Goal: Task Accomplishment & Management: Complete application form

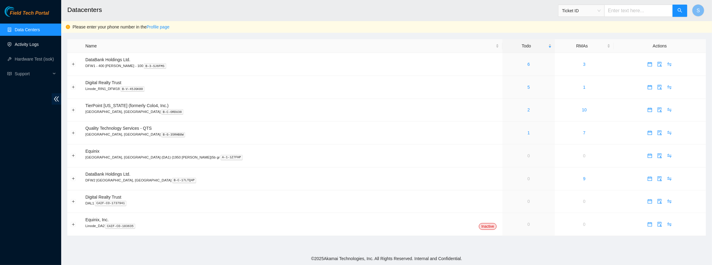
click at [32, 42] on link "Activity Logs" at bounding box center [27, 44] width 24 height 5
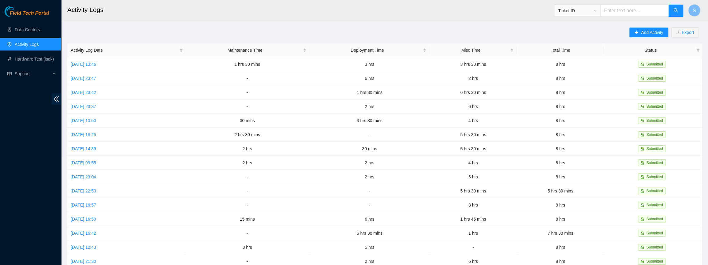
click at [670, 28] on div "Add Activity Export" at bounding box center [665, 36] width 73 height 16
click at [658, 30] on span "Add Activity" at bounding box center [652, 32] width 22 height 7
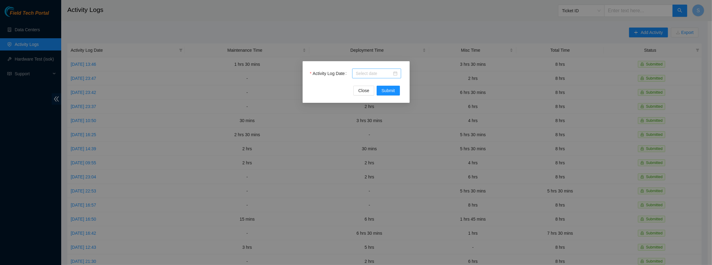
click at [368, 70] on input "Activity Log Date" at bounding box center [374, 73] width 36 height 7
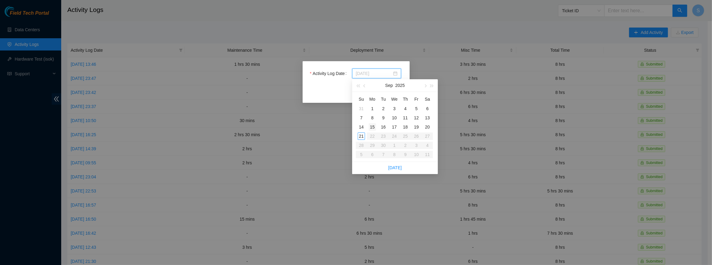
type input "[DATE]"
click at [373, 129] on div "15" at bounding box center [372, 126] width 7 height 7
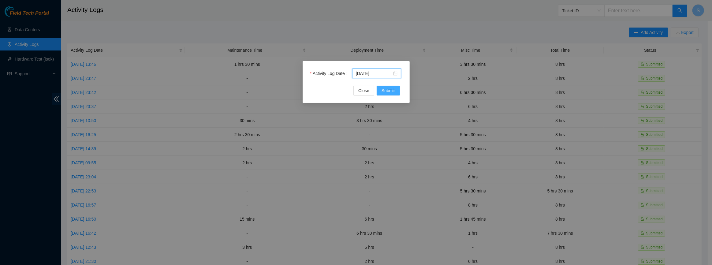
click at [388, 86] on button "Submit" at bounding box center [388, 91] width 23 height 10
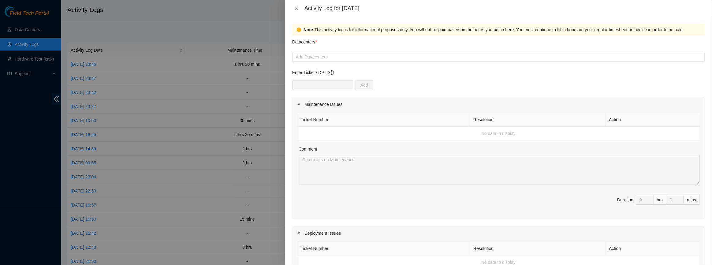
click at [347, 62] on form "Datacenters * Add Datacenters Enter Ticket / DP ID Add Maintenance Issues Ticke…" at bounding box center [498, 263] width 412 height 457
click at [345, 57] on div at bounding box center [498, 56] width 409 height 7
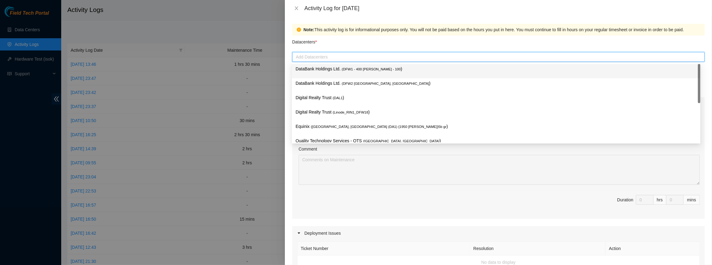
type input "e"
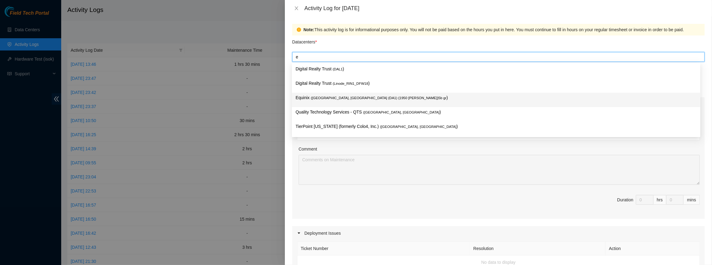
click at [333, 98] on span "( [GEOGRAPHIC_DATA], [GEOGRAPHIC_DATA] (DA1) {1950 [PERSON_NAME]}5b gr" at bounding box center [379, 98] width 136 height 4
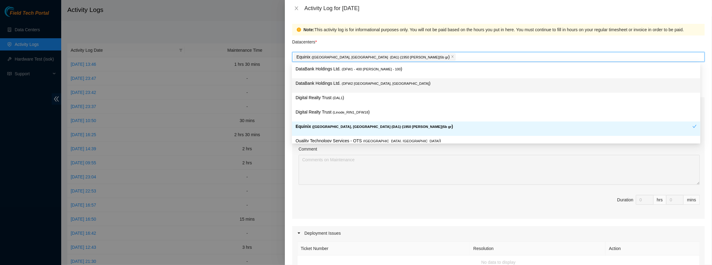
type input "d"
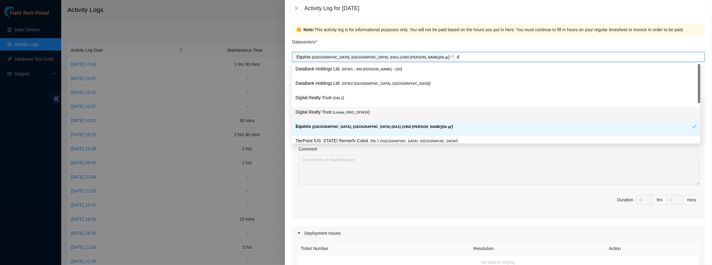
click at [349, 110] on span "( Linode_RIN1_DFW18" at bounding box center [350, 112] width 35 height 4
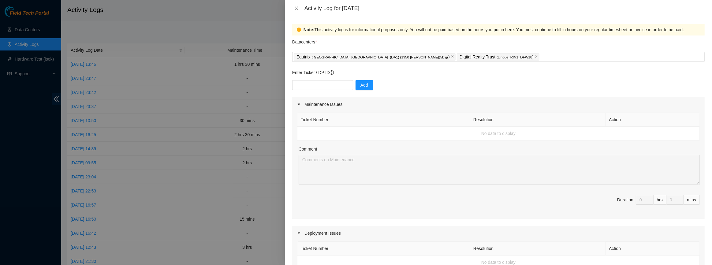
click at [288, 152] on div "Note: This activity log is for informational purposes only. You will not be pai…" at bounding box center [498, 141] width 427 height 248
click at [315, 81] on input "text" at bounding box center [322, 85] width 61 height 10
paste input "DP83436"
type input "DP83436"
click at [333, 82] on input "text" at bounding box center [322, 85] width 61 height 10
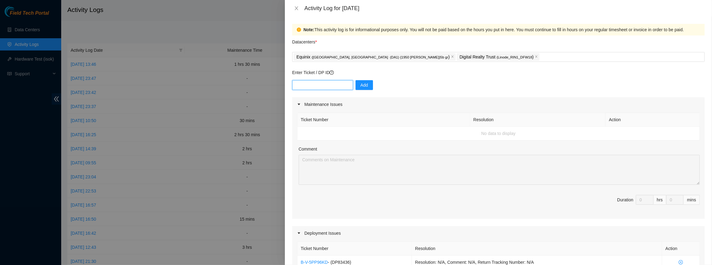
paste input "DP60600"
type input "DP60600"
click at [356, 88] on button "Add" at bounding box center [364, 85] width 17 height 10
click at [324, 84] on input "text" at bounding box center [322, 85] width 61 height 10
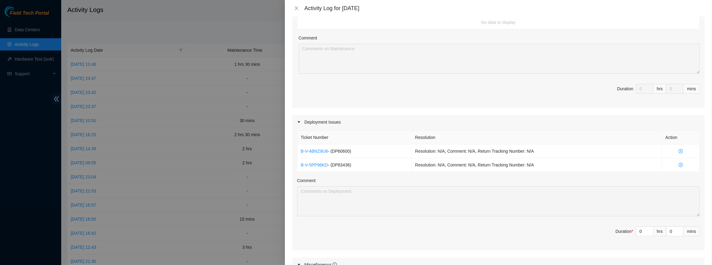
scroll to position [222, 0]
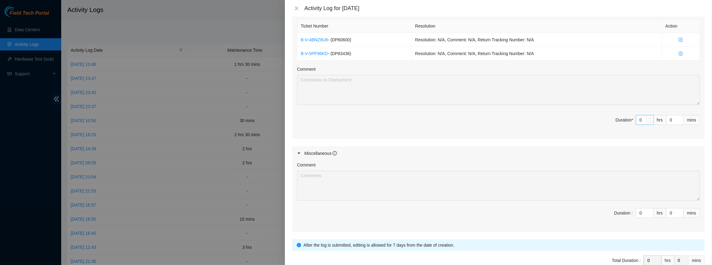
type input "1"
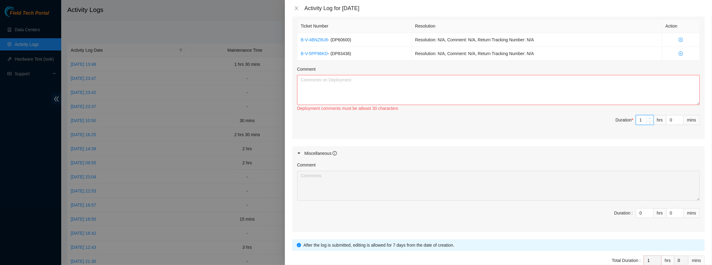
click at [647, 116] on span "Increase Value" at bounding box center [650, 118] width 7 height 6
type input "2"
click at [647, 116] on span "Increase Value" at bounding box center [650, 118] width 7 height 6
type input "3"
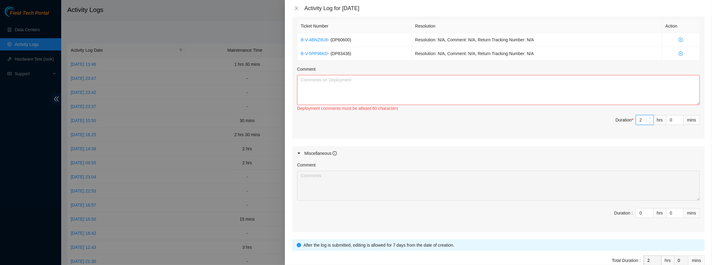
type input "3"
click at [647, 116] on span "Increase Value" at bounding box center [650, 118] width 7 height 6
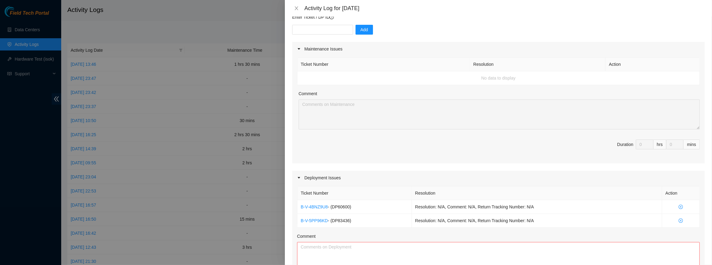
scroll to position [0, 0]
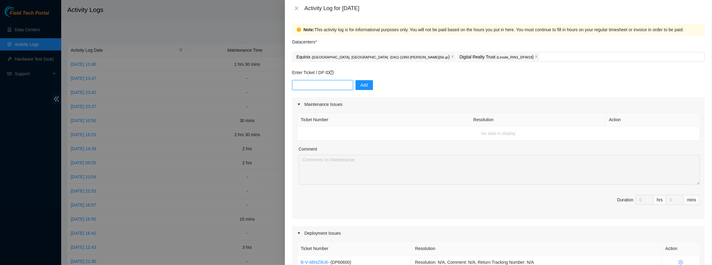
click at [332, 87] on input "text" at bounding box center [322, 85] width 61 height 10
paste input "DP78265"
type input "DP78265"
click at [365, 85] on button "Add" at bounding box center [364, 85] width 17 height 10
paste input "DP78255"
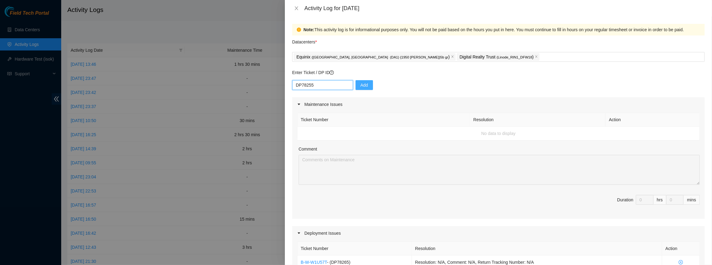
type input "DP78255"
click at [362, 86] on span "Add" at bounding box center [364, 85] width 8 height 7
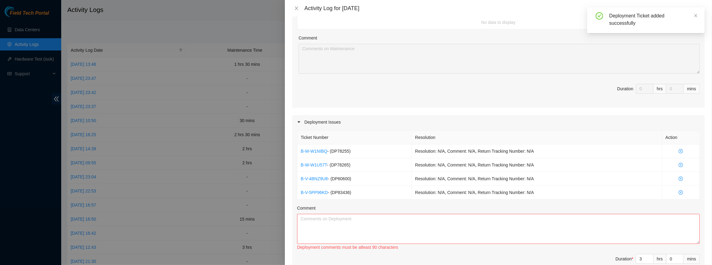
scroll to position [195, 0]
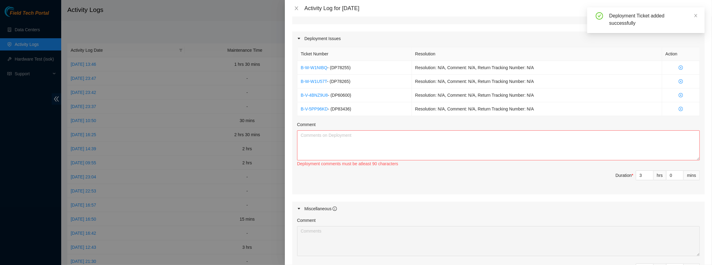
click at [647, 169] on div "Ticket Number Resolution Action B-W-W1NIBQ - ( DP78255 ) Resolution: N/A, Comme…" at bounding box center [498, 120] width 412 height 149
type input "4"
click at [648, 172] on span "up" at bounding box center [650, 174] width 4 height 4
type input "5"
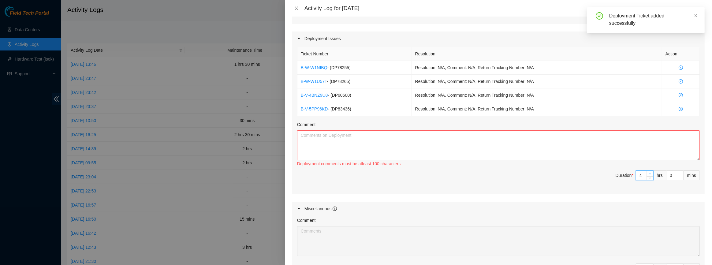
type input "5"
click at [648, 172] on span "up" at bounding box center [650, 174] width 4 height 4
type input "6"
click at [648, 172] on span "up" at bounding box center [650, 174] width 4 height 4
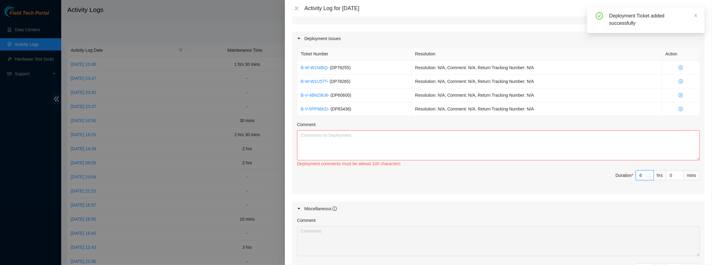
type input "7"
click at [648, 172] on span "up" at bounding box center [650, 174] width 4 height 4
type input "8"
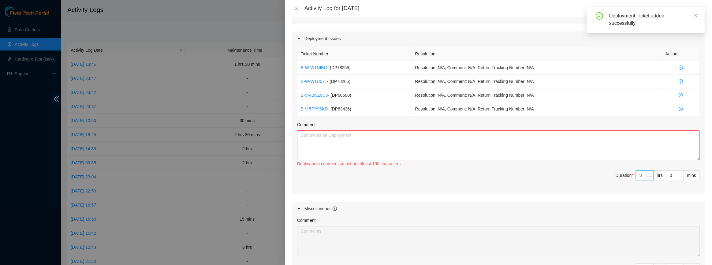
click at [648, 172] on span "up" at bounding box center [650, 174] width 4 height 4
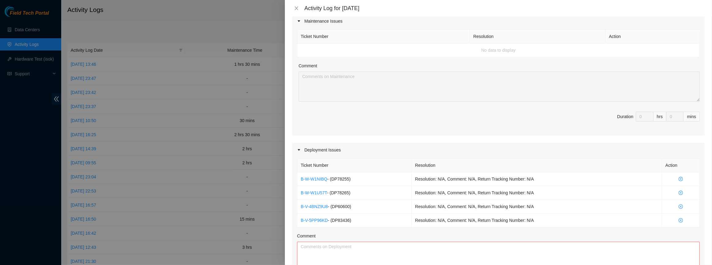
scroll to position [0, 0]
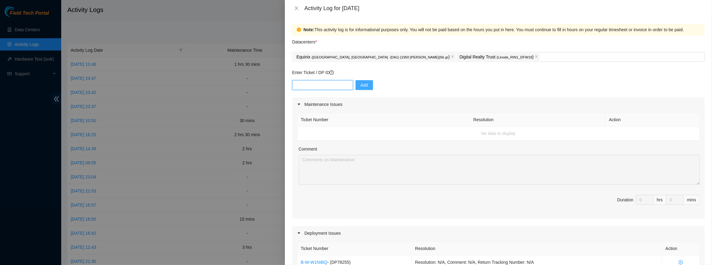
click at [328, 89] on input "text" at bounding box center [322, 85] width 61 height 10
paste input "DP84331"
type input "DP84331"
click at [361, 87] on span "Add" at bounding box center [364, 85] width 8 height 7
paste input "DP84333"
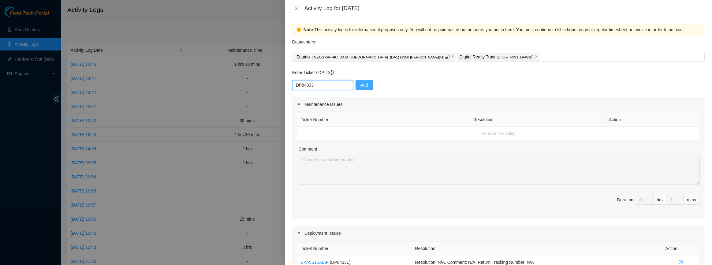
type input "DP84333"
click at [361, 82] on span "Add" at bounding box center [364, 85] width 8 height 7
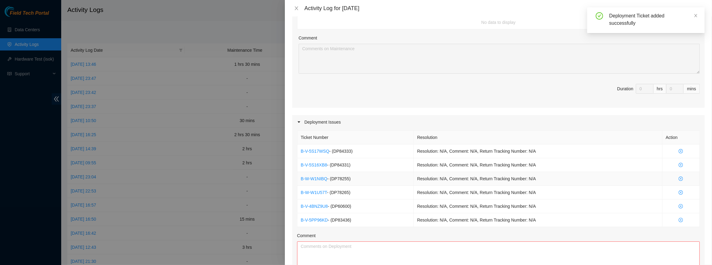
scroll to position [222, 0]
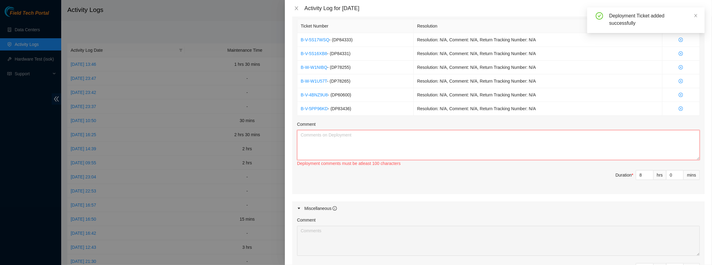
click at [331, 135] on textarea "Comment" at bounding box center [498, 145] width 403 height 30
type textarea "r"
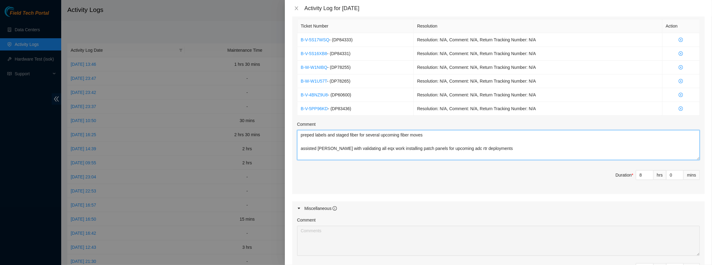
scroll to position [5, 0]
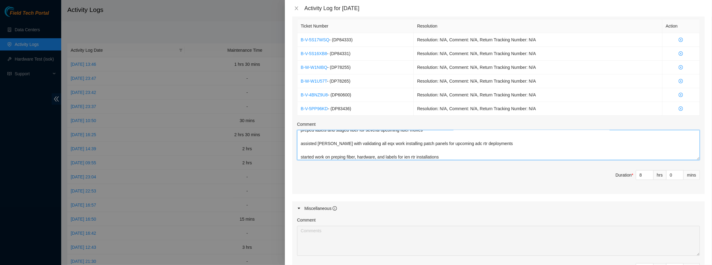
click at [404, 154] on textarea "preped labels and staged fiber for several upcoming fiber moves assisted [PERSO…" at bounding box center [498, 145] width 403 height 30
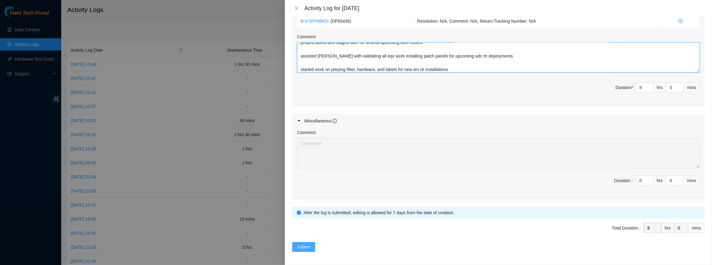
type textarea "preped labels and staged fiber for several upcoming fiber moves assisted [PERSO…"
click at [305, 245] on span "Submit" at bounding box center [303, 247] width 13 height 7
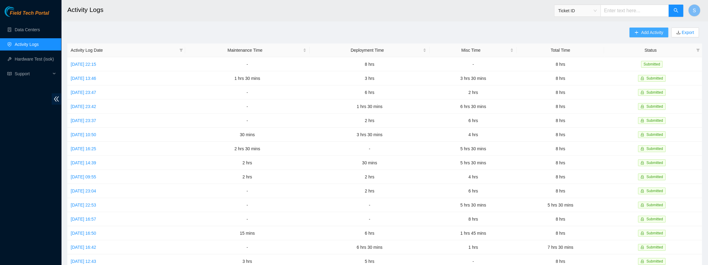
click at [638, 30] on button "Add Activity" at bounding box center [648, 33] width 39 height 10
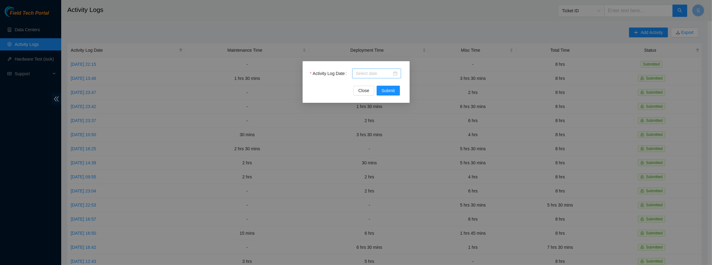
click at [364, 74] on input "Activity Log Date" at bounding box center [374, 73] width 36 height 7
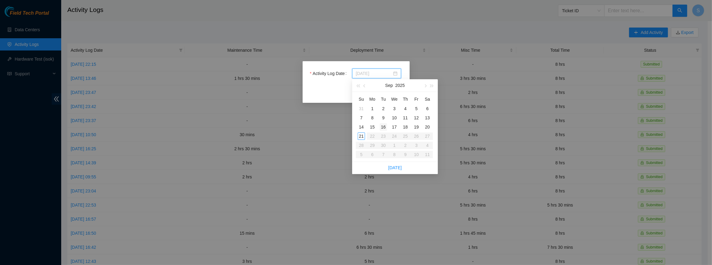
type input "[DATE]"
click at [383, 128] on div "16" at bounding box center [383, 126] width 7 height 7
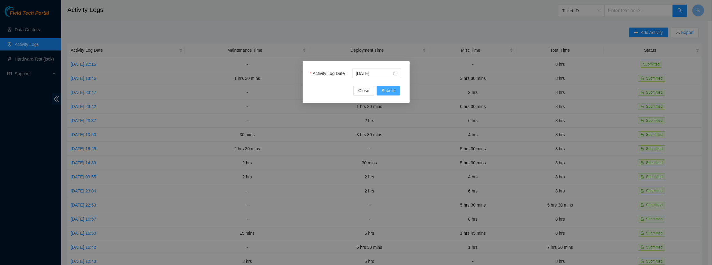
click at [388, 92] on span "Submit" at bounding box center [388, 90] width 13 height 7
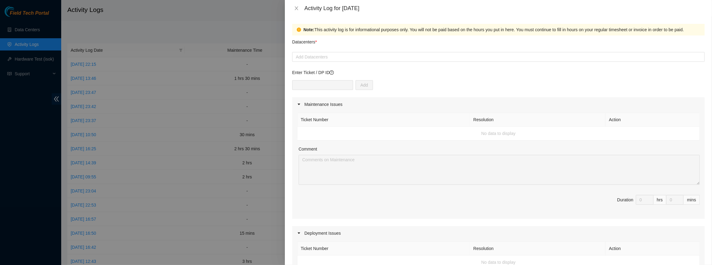
click at [319, 49] on div "Datacenters *" at bounding box center [498, 43] width 412 height 17
click at [320, 57] on div at bounding box center [498, 56] width 409 height 7
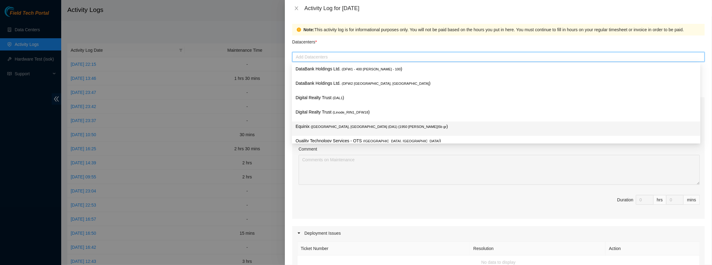
click at [323, 129] on span "( [GEOGRAPHIC_DATA], [GEOGRAPHIC_DATA] (DA1) {1950 [PERSON_NAME]}5b gr" at bounding box center [379, 127] width 136 height 4
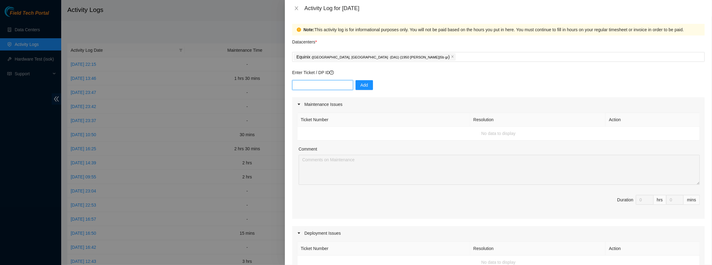
click at [319, 82] on input "text" at bounding box center [322, 85] width 61 height 10
paste input "DP78255"
type input "DP78255"
click at [372, 85] on div "DP78255 Add" at bounding box center [498, 88] width 412 height 17
click at [360, 88] on button "Add" at bounding box center [364, 85] width 17 height 10
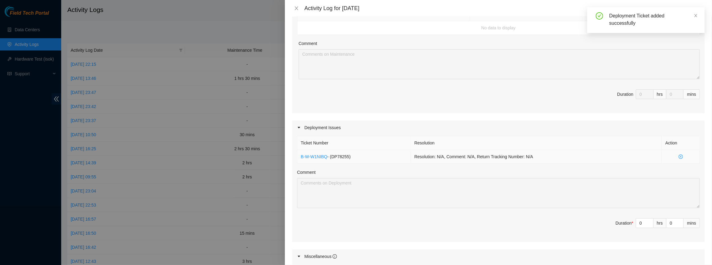
scroll to position [111, 0]
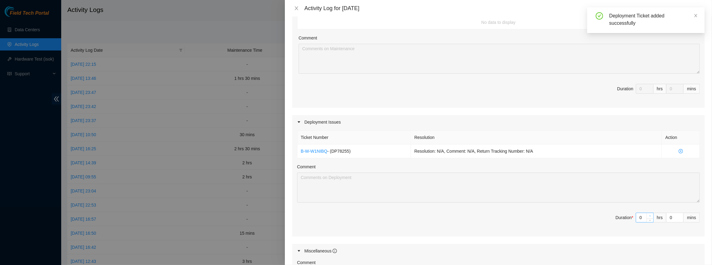
type input "1"
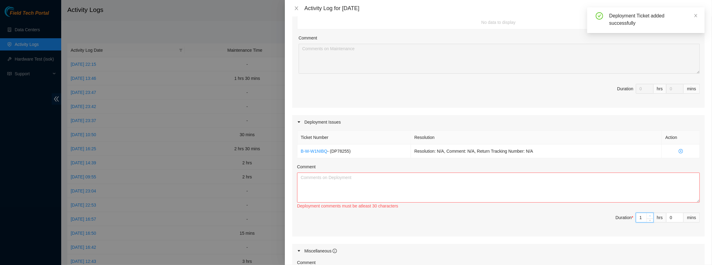
click at [649, 215] on icon "up" at bounding box center [650, 216] width 2 height 2
type input "2"
click at [649, 215] on icon "up" at bounding box center [650, 216] width 2 height 2
type input "3"
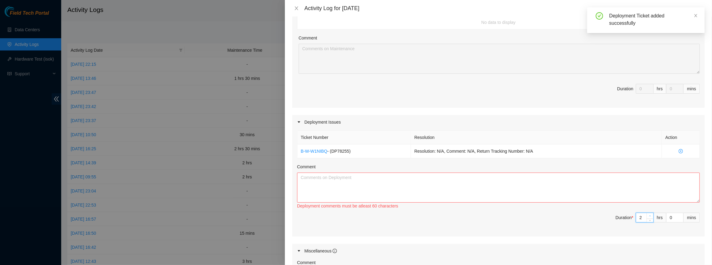
type input "3"
click at [649, 215] on icon "up" at bounding box center [650, 216] width 2 height 2
type input "4"
click at [649, 215] on icon "up" at bounding box center [650, 216] width 2 height 2
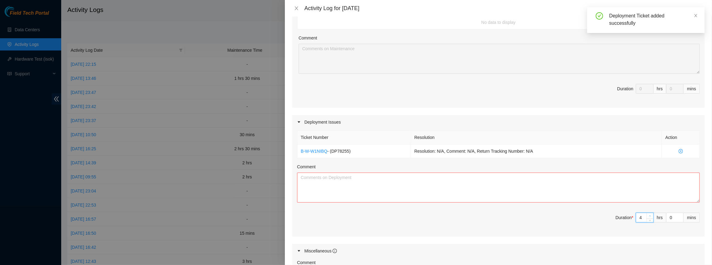
type input "5"
click at [649, 215] on icon "up" at bounding box center [650, 216] width 2 height 2
type input "6"
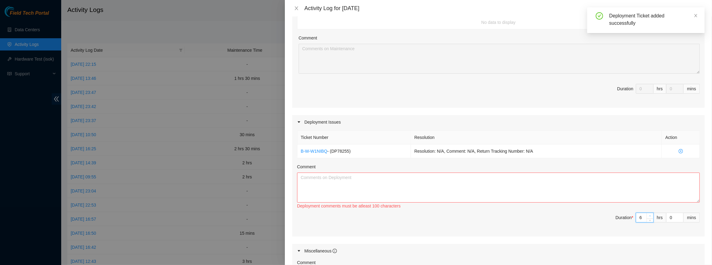
click at [649, 215] on icon "up" at bounding box center [650, 216] width 2 height 2
type input "7"
click at [649, 215] on icon "up" at bounding box center [650, 216] width 2 height 2
type input "8"
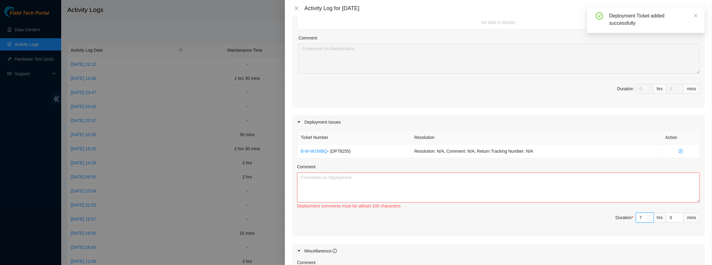
type input "8"
click at [649, 215] on icon "up" at bounding box center [650, 216] width 2 height 2
click at [538, 175] on textarea "Comment" at bounding box center [498, 188] width 403 height 30
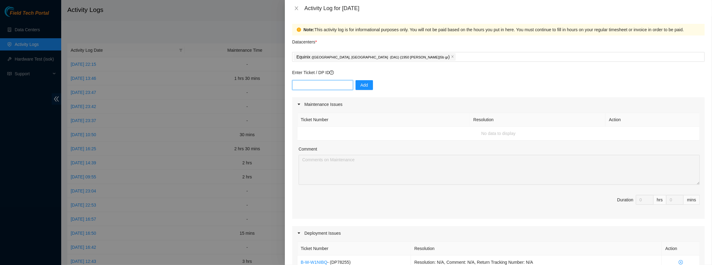
click at [324, 85] on input "text" at bounding box center [322, 85] width 61 height 10
paste input "DP78265"
type input "DP78265"
click at [374, 84] on div "DP78265 Add" at bounding box center [498, 88] width 412 height 17
click at [360, 88] on span "Add" at bounding box center [364, 85] width 8 height 7
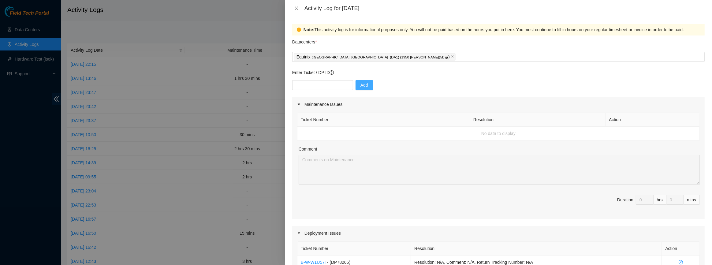
scroll to position [139, 0]
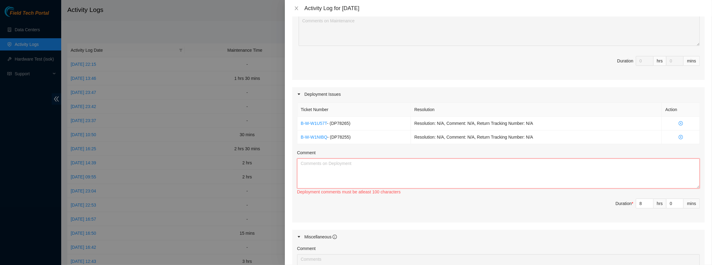
click at [338, 171] on textarea "Comment" at bounding box center [498, 173] width 403 height 30
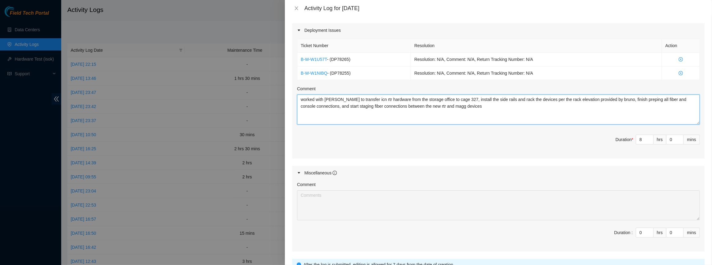
scroll to position [255, 0]
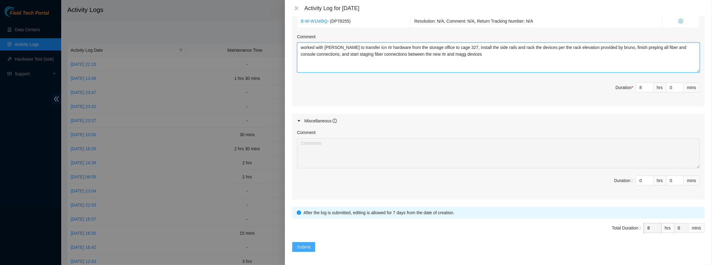
type textarea "worked with [PERSON_NAME] to transfer icn rtr hardware from the storage office …"
click at [306, 247] on span "Submit" at bounding box center [303, 247] width 13 height 7
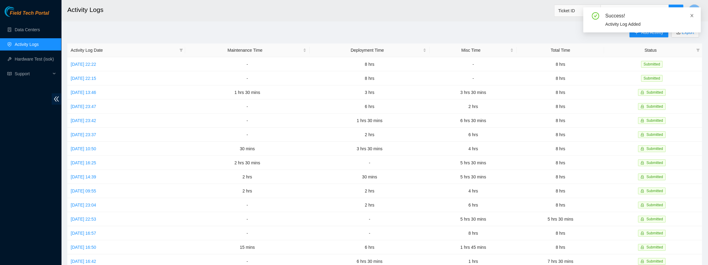
click at [692, 17] on icon "close" at bounding box center [692, 15] width 4 height 4
click at [658, 28] on button "Add Activity" at bounding box center [648, 33] width 39 height 10
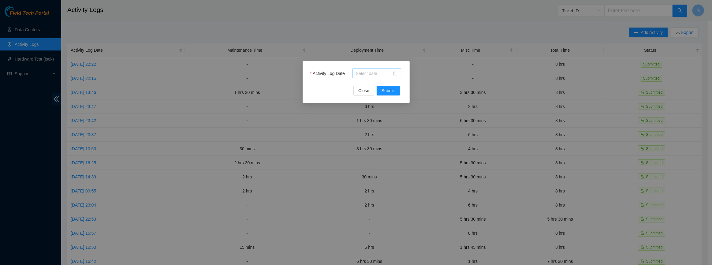
click at [366, 73] on input "Activity Log Date" at bounding box center [374, 73] width 36 height 7
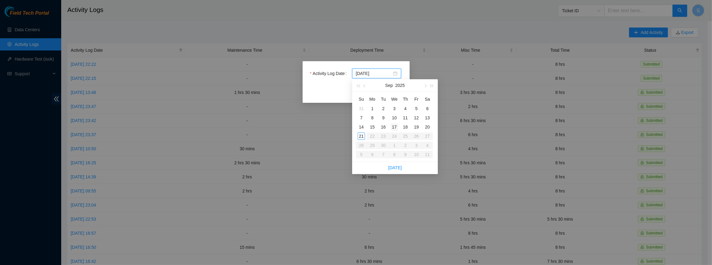
type input "[DATE]"
click at [393, 126] on div "17" at bounding box center [394, 126] width 7 height 7
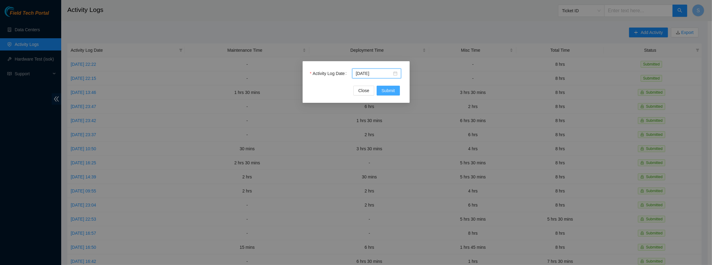
click at [385, 91] on span "Submit" at bounding box center [388, 90] width 13 height 7
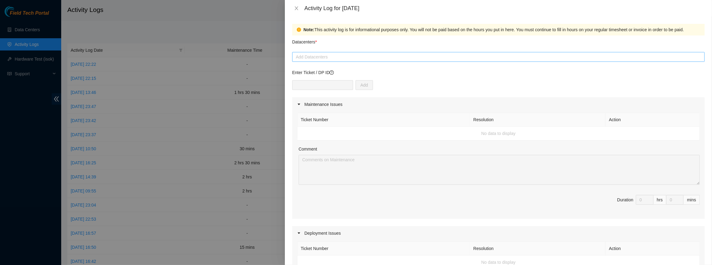
click at [334, 57] on div at bounding box center [498, 56] width 409 height 7
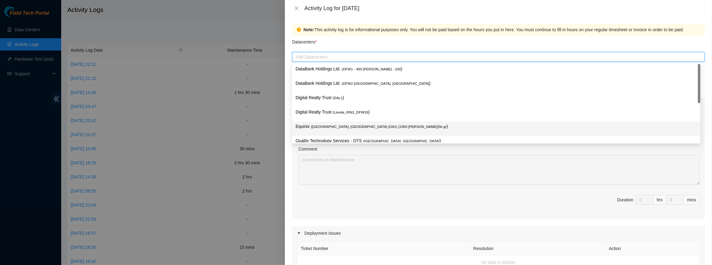
click at [320, 125] on span "( [GEOGRAPHIC_DATA], [GEOGRAPHIC_DATA] (DA1) {1950 [PERSON_NAME]}5b gr" at bounding box center [379, 127] width 136 height 4
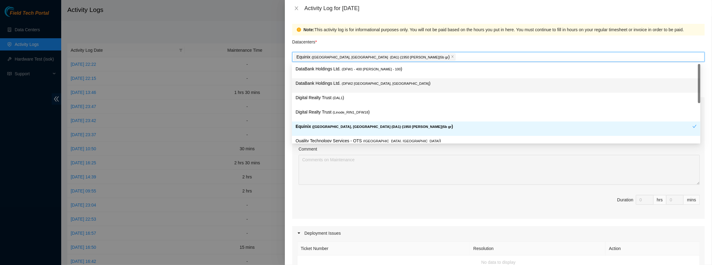
click at [283, 86] on div at bounding box center [356, 132] width 712 height 265
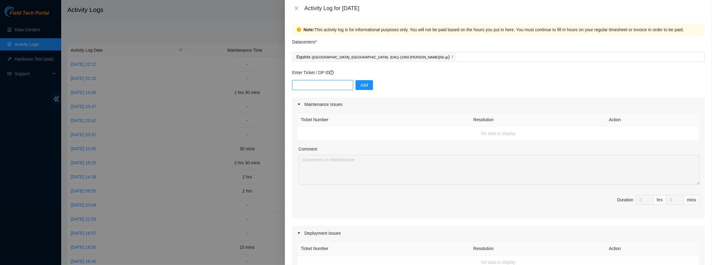
click at [315, 85] on input "text" at bounding box center [322, 85] width 61 height 10
paste input "DP78265"
type input "DP78265"
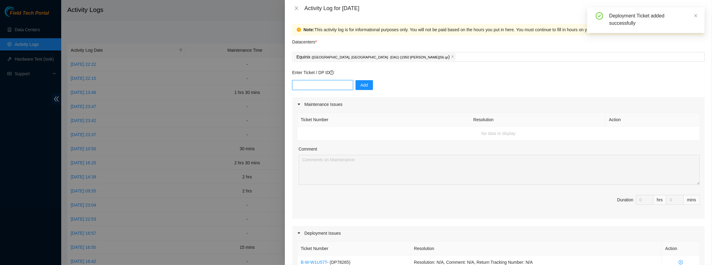
click at [311, 85] on input "text" at bounding box center [322, 85] width 61 height 10
paste input "DP78265"
click at [308, 83] on input "DP78265" at bounding box center [322, 85] width 61 height 10
type input "DP78255"
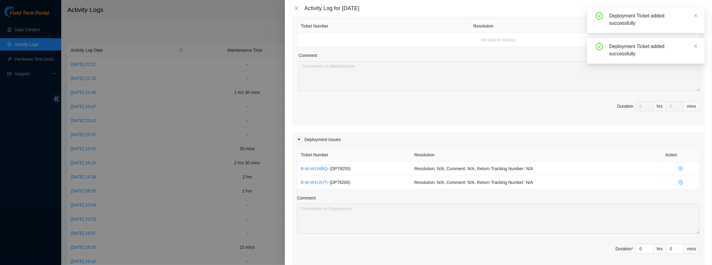
scroll to position [167, 0]
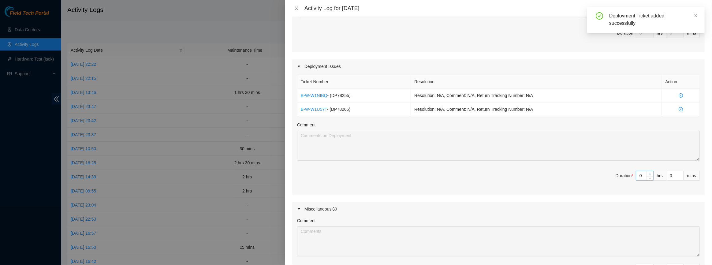
type input "1"
click at [649, 173] on icon "up" at bounding box center [650, 173] width 2 height 1
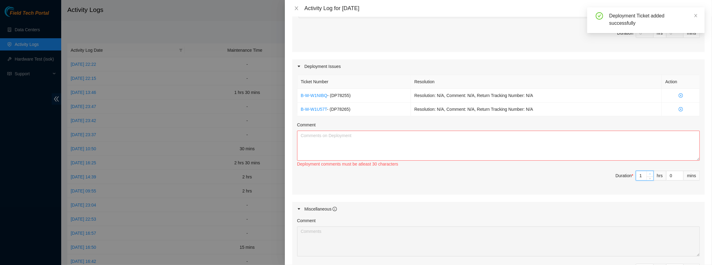
type input "2"
click at [649, 173] on icon "up" at bounding box center [650, 173] width 2 height 1
type input "3"
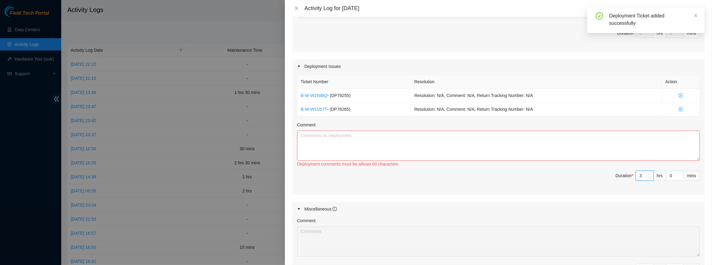
click at [649, 173] on icon "up" at bounding box center [650, 173] width 2 height 1
type input "4"
click at [649, 173] on icon "up" at bounding box center [650, 173] width 2 height 1
type input "5"
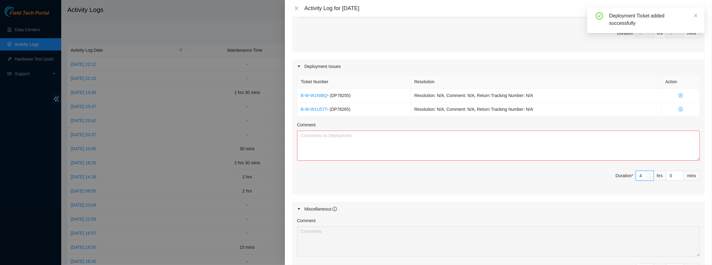
type input "5"
click at [649, 173] on icon "up" at bounding box center [650, 173] width 2 height 1
type input "6"
click at [649, 173] on icon "up" at bounding box center [650, 173] width 2 height 1
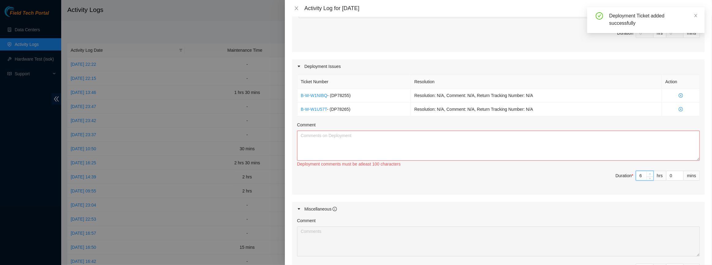
type input "7"
click at [649, 173] on icon "up" at bounding box center [650, 173] width 2 height 1
type input "8"
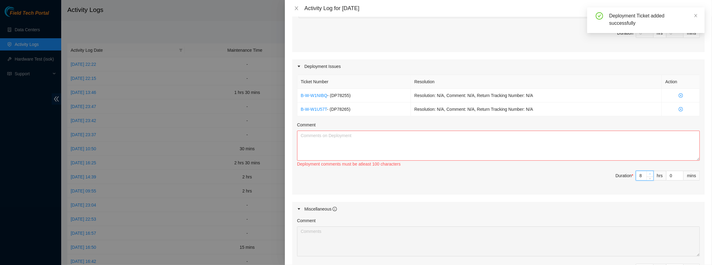
click at [649, 173] on icon "up" at bounding box center [650, 173] width 2 height 1
type input "7"
click at [648, 177] on span "down" at bounding box center [650, 178] width 4 height 4
type input "6"
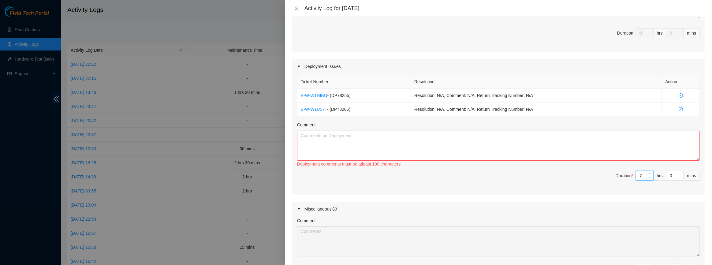
type input "6"
click at [648, 177] on span "down" at bounding box center [650, 178] width 4 height 4
type input "7"
click at [648, 171] on span "Increase Value" at bounding box center [650, 174] width 7 height 6
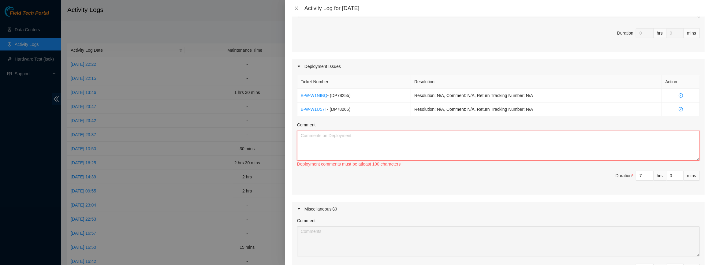
drag, startPoint x: 519, startPoint y: 131, endPoint x: 519, endPoint y: 137, distance: 6.4
click at [519, 131] on textarea "Comment" at bounding box center [498, 146] width 403 height 30
click at [394, 140] on textarea "worked with [PERSON_NAME] on" at bounding box center [498, 146] width 403 height 30
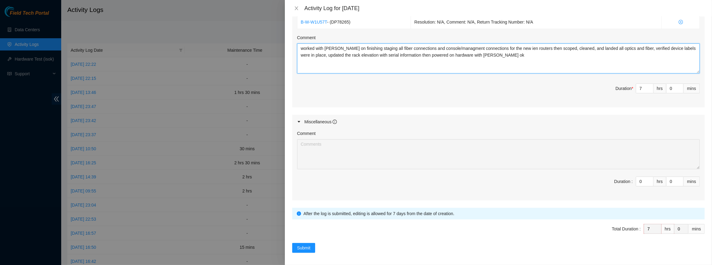
scroll to position [255, 0]
type textarea "worked with [PERSON_NAME] on finishing staging all fiber connections and consol…"
type input "1"
type input "8"
click at [649, 178] on icon "up" at bounding box center [650, 179] width 2 height 2
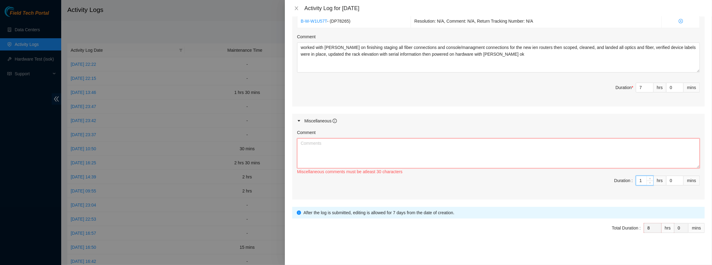
click at [546, 154] on textarea "Comment" at bounding box center [498, 153] width 403 height 30
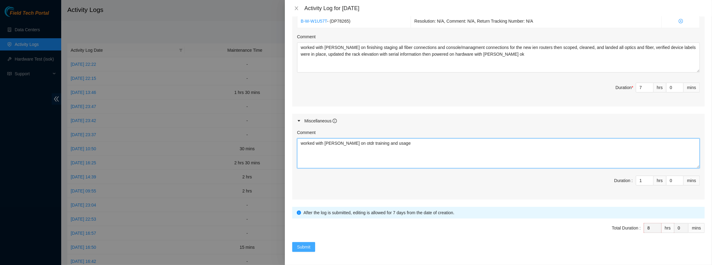
type textarea "worked with [PERSON_NAME] on otdr training and usage"
click at [303, 244] on span "Submit" at bounding box center [303, 247] width 13 height 7
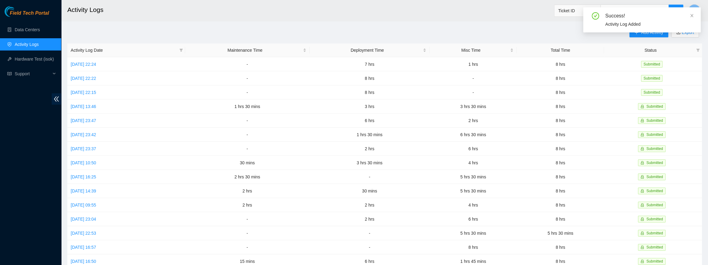
click at [694, 16] on div "Success! Activity Log Added" at bounding box center [641, 19] width 117 height 25
click at [690, 16] on icon "close" at bounding box center [692, 15] width 4 height 4
click at [644, 35] on span "Add Activity" at bounding box center [652, 32] width 22 height 7
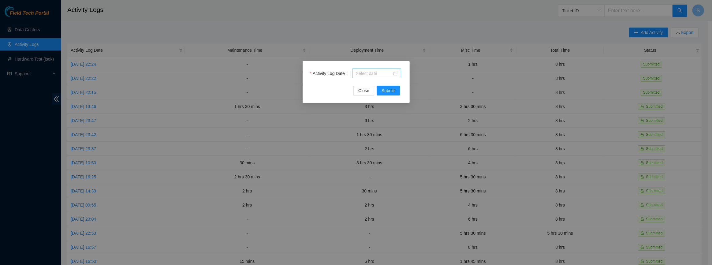
click at [362, 72] on input "Activity Log Date" at bounding box center [374, 73] width 36 height 7
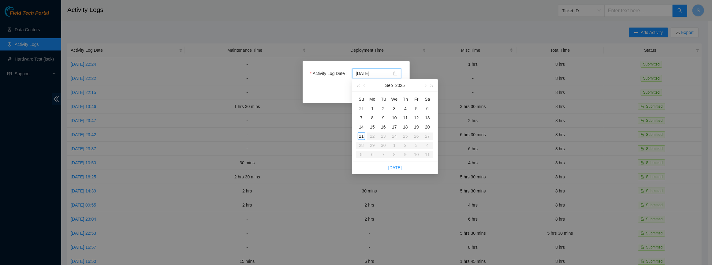
type input "[DATE]"
click at [408, 125] on div "18" at bounding box center [405, 126] width 7 height 7
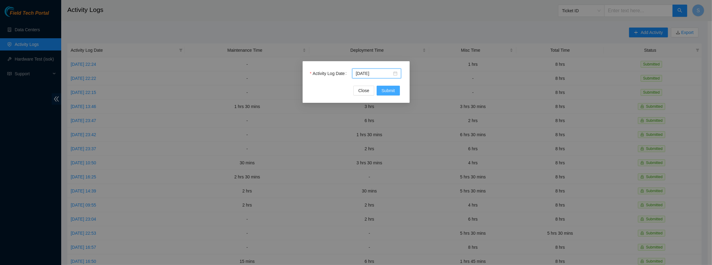
click at [383, 88] on span "Submit" at bounding box center [388, 90] width 13 height 7
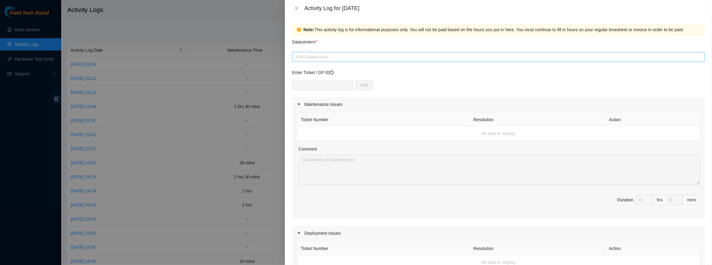
click at [337, 58] on div at bounding box center [498, 56] width 409 height 7
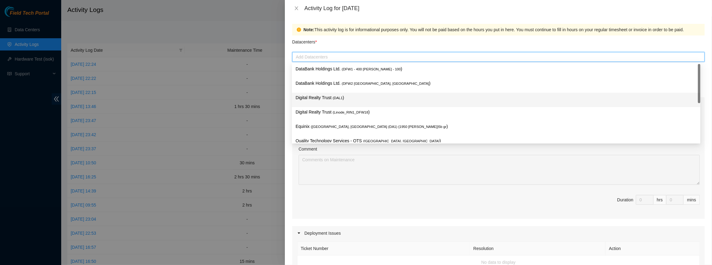
type input "e"
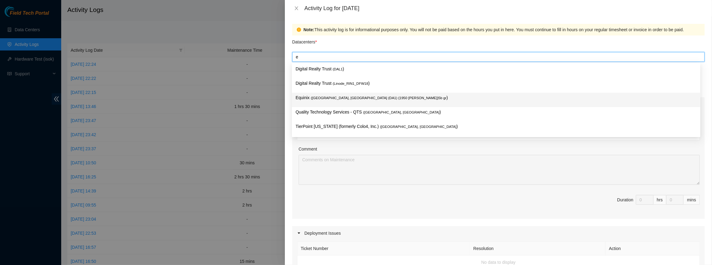
click at [320, 99] on span "( [GEOGRAPHIC_DATA], [GEOGRAPHIC_DATA] (DA1) {1950 [PERSON_NAME]}5b gr" at bounding box center [379, 98] width 136 height 4
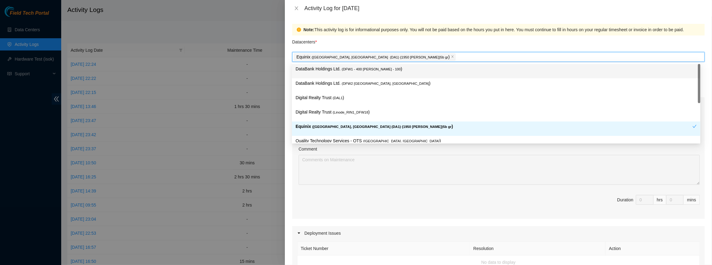
click at [316, 37] on p "Datacenters *" at bounding box center [304, 40] width 25 height 10
click at [457, 53] on input "Datacenters *" at bounding box center [457, 56] width 1 height 7
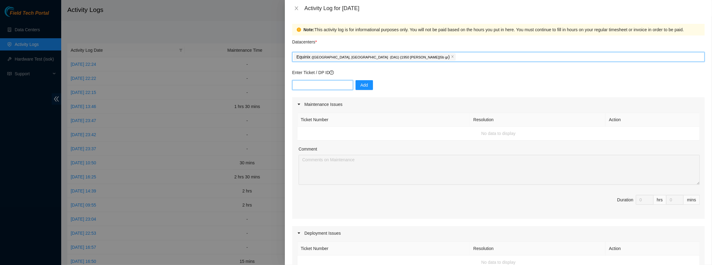
click at [320, 85] on input "text" at bounding box center [322, 85] width 61 height 10
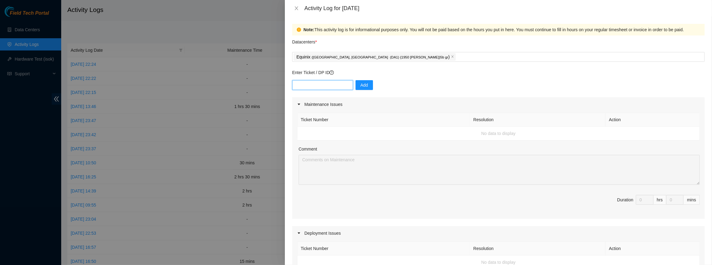
paste input "DP84331"
type input "DP84331"
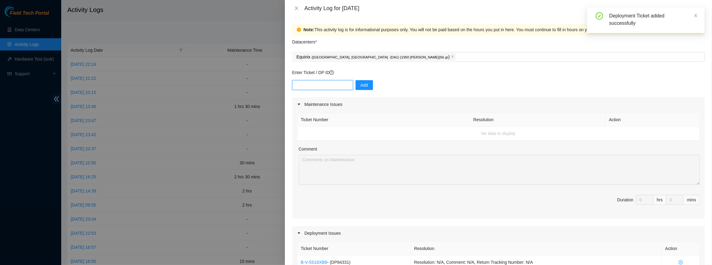
click at [337, 86] on input "text" at bounding box center [322, 85] width 61 height 10
paste input "DP84333"
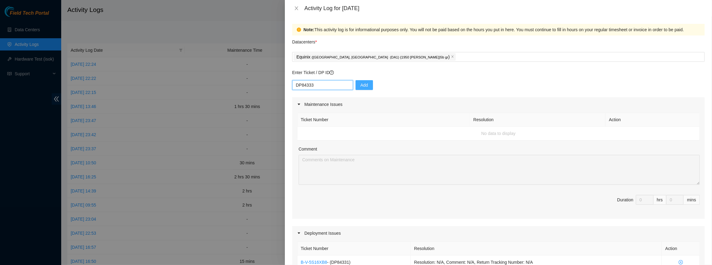
type input "DP84333"
click at [366, 87] on button "Add" at bounding box center [364, 85] width 17 height 10
paste input "DP83410"
type input "DP83410"
drag, startPoint x: 360, startPoint y: 83, endPoint x: 360, endPoint y: 86, distance: 3.4
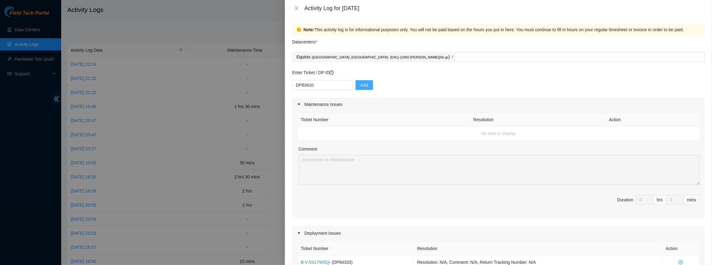
click at [360, 83] on span "Add" at bounding box center [364, 85] width 8 height 7
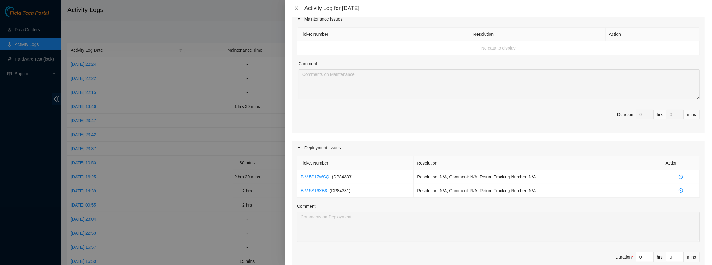
scroll to position [139, 0]
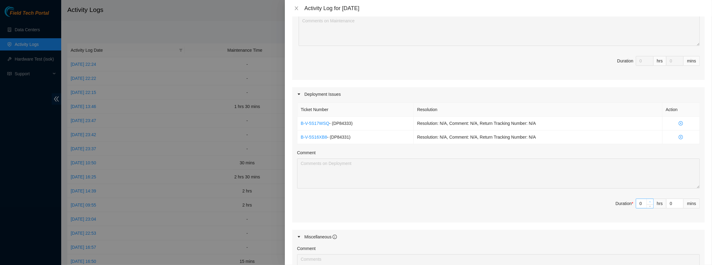
type input "1"
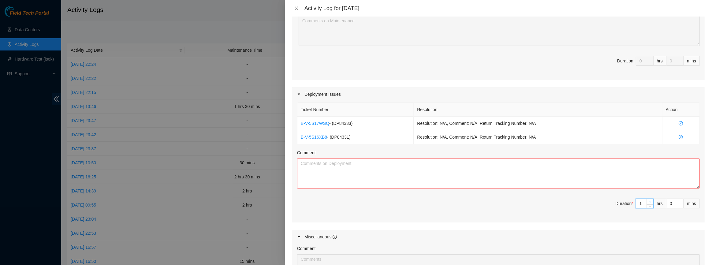
click at [649, 201] on icon "up" at bounding box center [650, 202] width 2 height 2
type input "2"
click at [646, 200] on div "Ticket Number Resolution Action B-V-5S17WSQ - ( DP84333 ) Resolution: N/A, Comm…" at bounding box center [498, 161] width 412 height 121
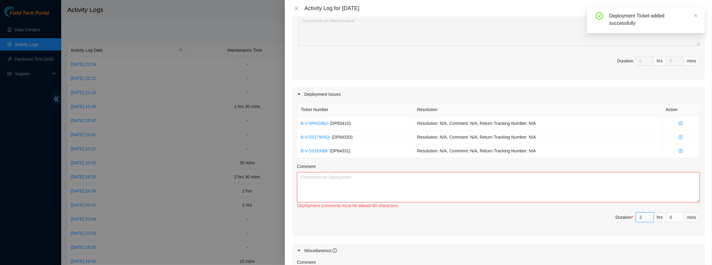
click at [646, 200] on div "Deployment comments must be atleast 30 characters Deployment comments must be a…" at bounding box center [498, 190] width 403 height 37
click at [647, 212] on div "Ticket Number Resolution Action B-V-5PKO46J - ( DP83410 ) Resolution: N/A, Comm…" at bounding box center [498, 168] width 412 height 135
type input "3"
click at [648, 214] on span "up" at bounding box center [650, 216] width 4 height 4
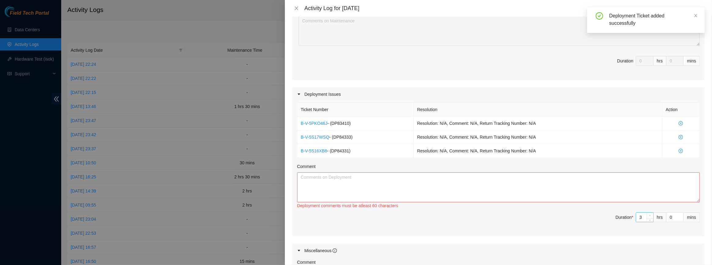
type input "4"
click at [648, 214] on span "up" at bounding box center [650, 216] width 4 height 4
type input "5"
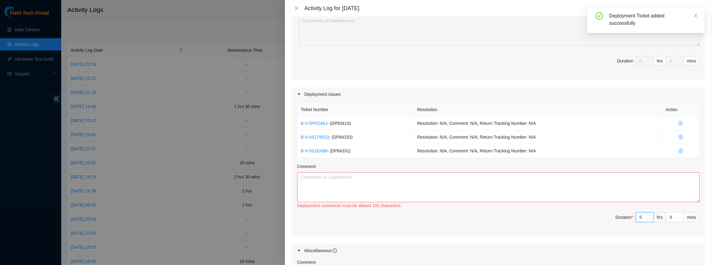
click at [648, 214] on span "up" at bounding box center [650, 216] width 4 height 4
type input "6"
click at [648, 214] on span "up" at bounding box center [650, 216] width 4 height 4
type input "7"
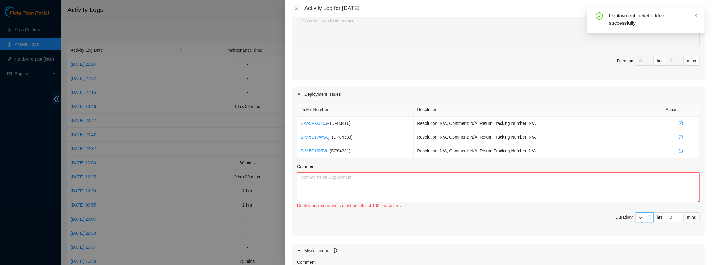
type input "7"
click at [648, 214] on span "up" at bounding box center [650, 216] width 4 height 4
type input "8"
click at [648, 214] on span "up" at bounding box center [650, 216] width 4 height 4
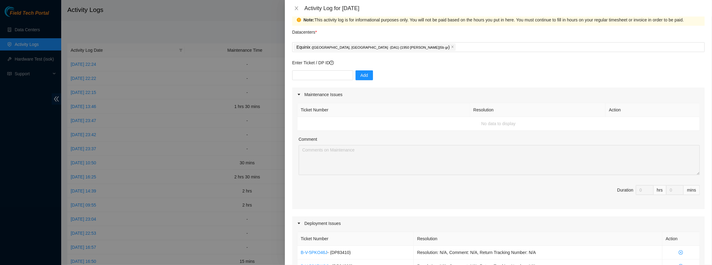
scroll to position [0, 0]
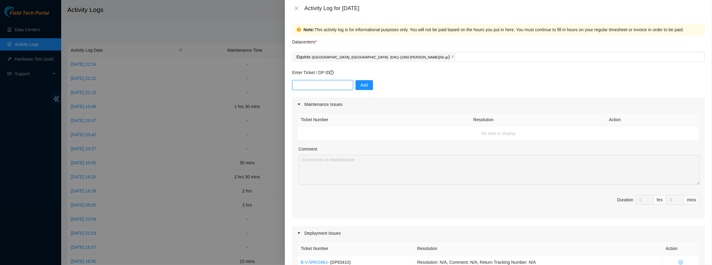
drag, startPoint x: 300, startPoint y: 91, endPoint x: 304, endPoint y: 85, distance: 7.5
paste input "DP78255"
type input "DP78255"
click at [367, 83] on button "Add" at bounding box center [364, 85] width 17 height 10
paste input "DP78255"
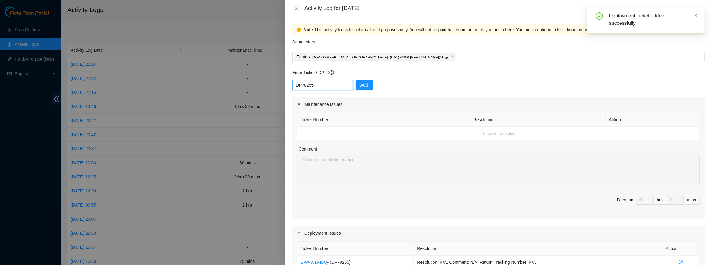
click at [309, 82] on input "DP78255" at bounding box center [322, 85] width 61 height 10
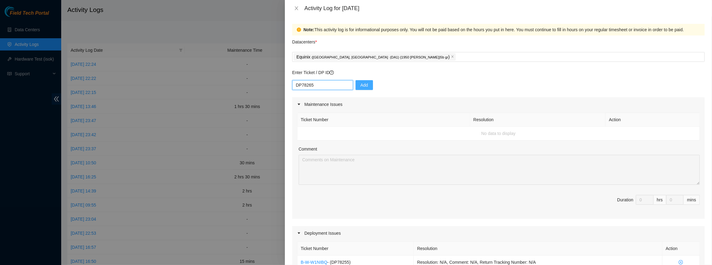
type input "DP78265"
click at [360, 82] on span "Add" at bounding box center [364, 85] width 8 height 7
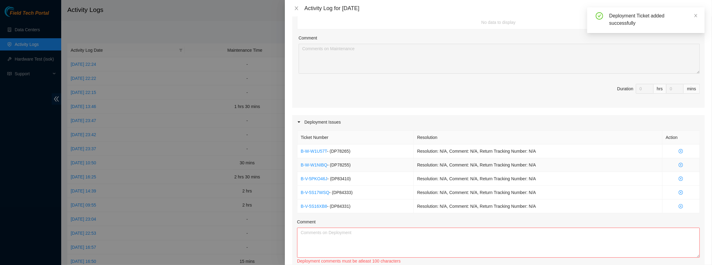
scroll to position [222, 0]
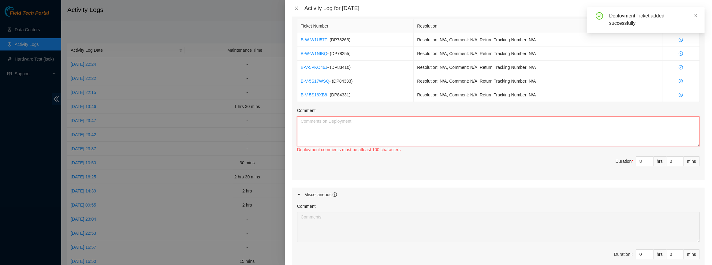
drag, startPoint x: 358, startPoint y: 136, endPoint x: 360, endPoint y: 131, distance: 5.0
click at [358, 134] on textarea "Comment" at bounding box center [498, 131] width 403 height 30
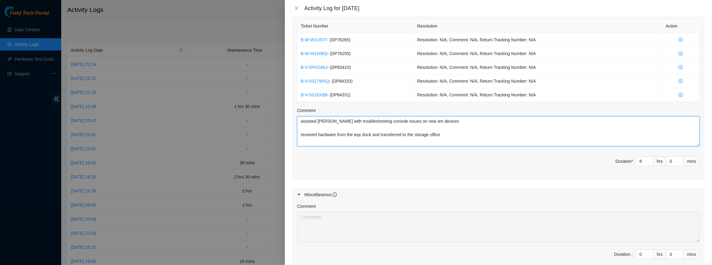
click at [457, 119] on textarea "assisted [PERSON_NAME] with troubleshooting console issues on new ien devices r…" at bounding box center [498, 131] width 403 height 30
click at [463, 134] on textarea "assisted [PERSON_NAME] with troubleshooting console issues on new ien devices r…" at bounding box center [498, 131] width 403 height 30
click at [505, 122] on textarea "assisted [PERSON_NAME] with troubleshooting console issues on new ien devices r…" at bounding box center [498, 131] width 403 height 30
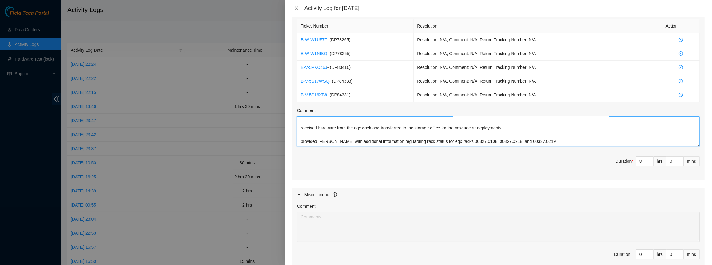
scroll to position [15, 0]
click at [566, 141] on textarea "assisted [PERSON_NAME] with troubleshooting console issues on new ien devices r…" at bounding box center [498, 131] width 403 height 30
click at [523, 152] on div "Ticket Number Resolution Action B-W-W1U57T - ( DP78265 ) Resolution: N/A, Comme…" at bounding box center [498, 99] width 412 height 162
click at [542, 138] on textarea "assisted [PERSON_NAME] with troubleshooting console issues on new ien devices r…" at bounding box center [498, 131] width 403 height 30
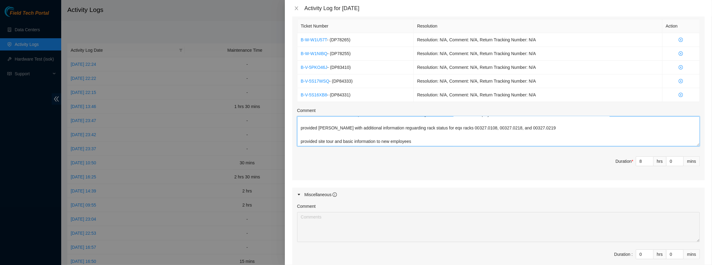
drag, startPoint x: 548, startPoint y: 135, endPoint x: 546, endPoint y: 146, distance: 11.4
click at [546, 146] on div "Ticket Number Resolution Action B-W-W1U57T - ( DP78265 ) Resolution: N/A, Comme…" at bounding box center [498, 99] width 412 height 162
type textarea "assisted [PERSON_NAME] with troubleshooting console issues on new ien devices r…"
type input "7"
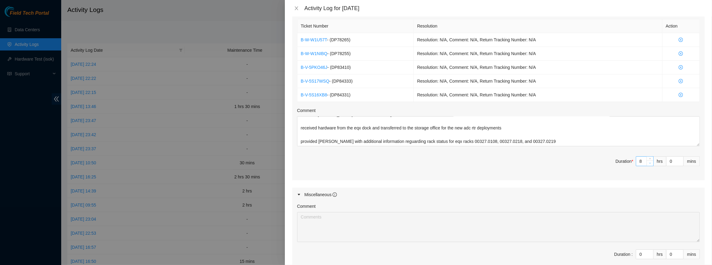
type input "7"
click at [649, 162] on icon "down" at bounding box center [650, 163] width 2 height 2
type input "6"
click at [649, 162] on icon "down" at bounding box center [650, 163] width 2 height 2
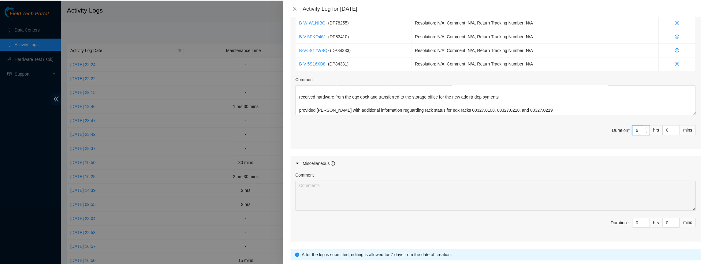
scroll to position [296, 0]
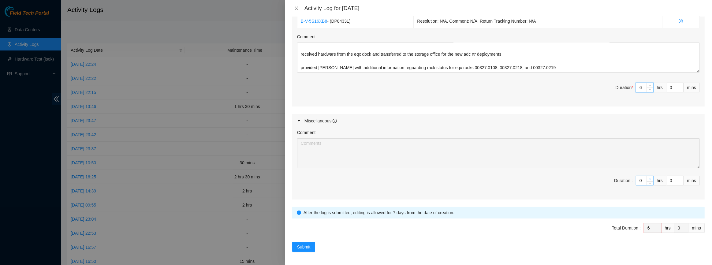
type input "1"
type input "7"
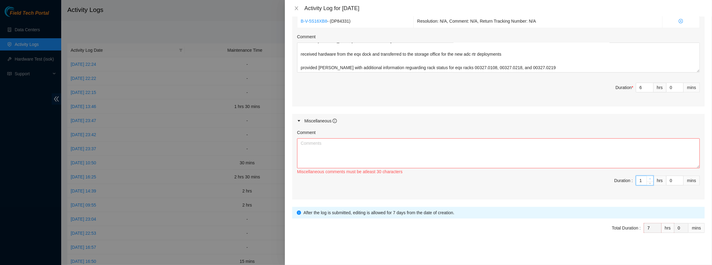
click at [649, 177] on span "Increase Value" at bounding box center [650, 179] width 7 height 6
type input "2"
type input "8"
click at [648, 178] on span "up" at bounding box center [650, 179] width 4 height 4
type input "5"
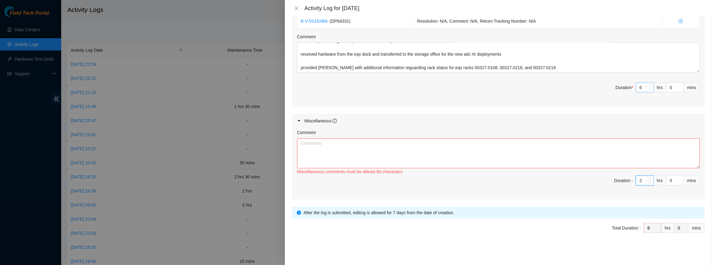
type input "7"
click at [649, 89] on icon "down" at bounding box center [650, 89] width 2 height 1
type input "6"
type input "8"
click at [648, 84] on span "up" at bounding box center [650, 86] width 4 height 4
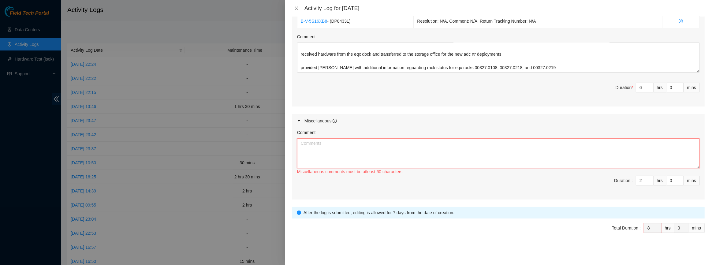
paste textarea "provided site tour and basic information to new employees"
click at [404, 141] on textarea "provided site tour and basic information to new employees" at bounding box center [498, 153] width 403 height 30
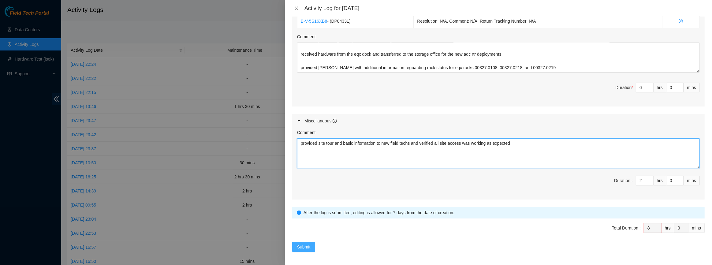
type textarea "provided site tour and basic information to new field techs and verified all si…"
click at [314, 245] on button "Submit" at bounding box center [303, 247] width 23 height 10
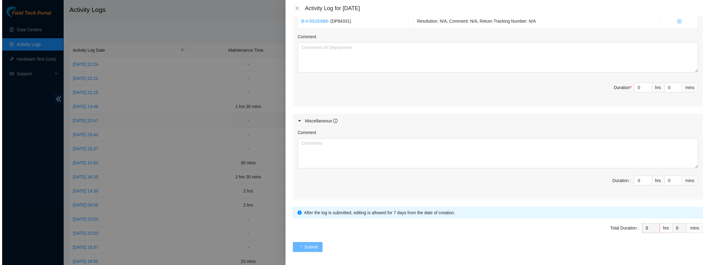
scroll to position [0, 0]
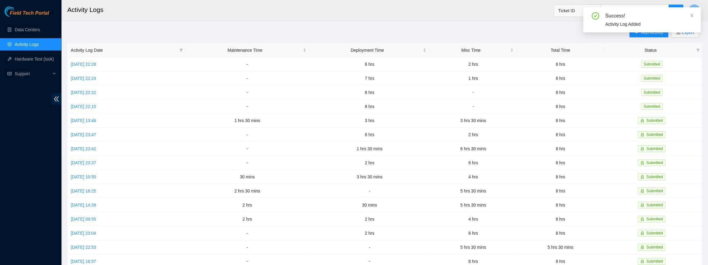
click at [696, 16] on div "Success! Activity Log Added" at bounding box center [641, 19] width 117 height 25
click at [692, 17] on icon "close" at bounding box center [691, 15] width 3 height 3
drag, startPoint x: 658, startPoint y: 32, endPoint x: 636, endPoint y: 38, distance: 22.7
click at [658, 33] on span "Add Activity" at bounding box center [652, 32] width 22 height 7
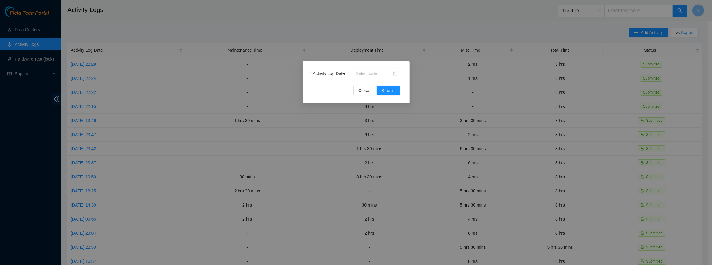
click at [376, 75] on input "Activity Log Date" at bounding box center [374, 73] width 36 height 7
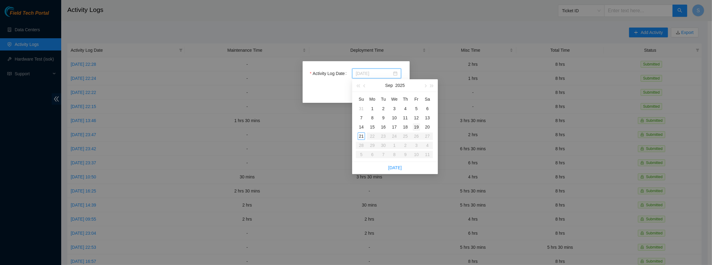
type input "[DATE]"
click at [417, 125] on div "19" at bounding box center [416, 126] width 7 height 7
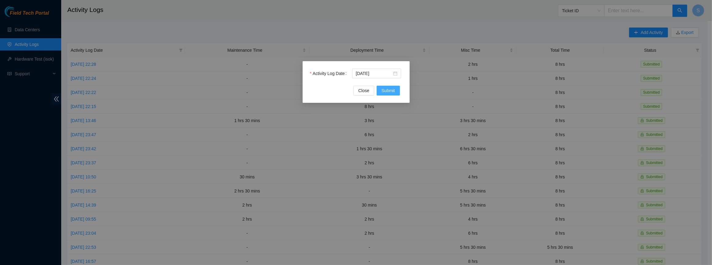
click at [388, 94] on span "Submit" at bounding box center [388, 90] width 13 height 7
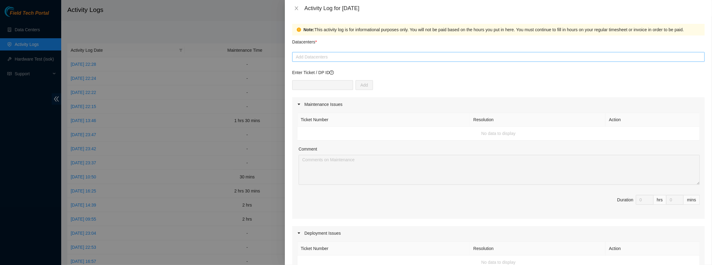
click at [331, 59] on div at bounding box center [498, 56] width 409 height 7
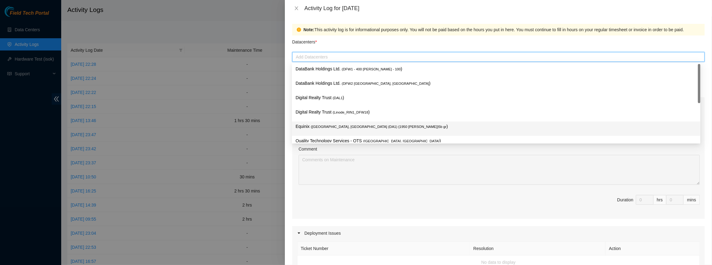
click at [321, 128] on span "( [GEOGRAPHIC_DATA], [GEOGRAPHIC_DATA] (DA1) {1950 [PERSON_NAME]}5b gr" at bounding box center [379, 127] width 136 height 4
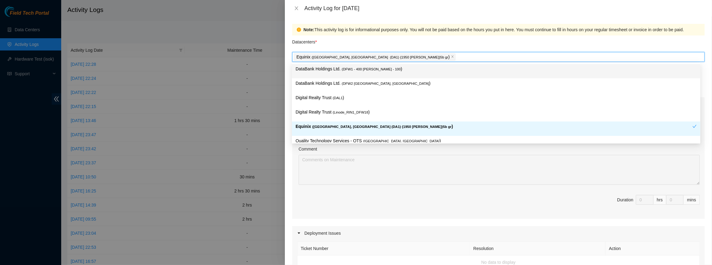
click at [371, 29] on div "Note: This activity log is for informational purposes only. You will not be pai…" at bounding box center [502, 29] width 397 height 7
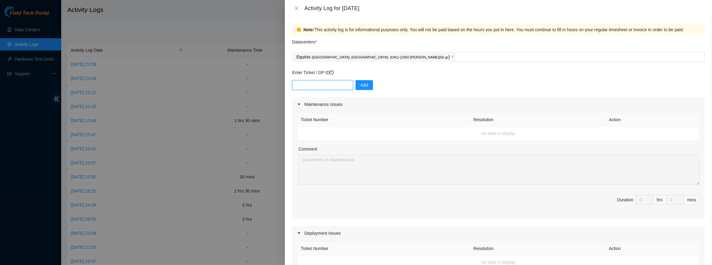
click at [330, 83] on input "text" at bounding box center [322, 85] width 61 height 10
paste input "DP84331"
type input "DP84331"
click at [360, 85] on span "Add" at bounding box center [364, 85] width 8 height 7
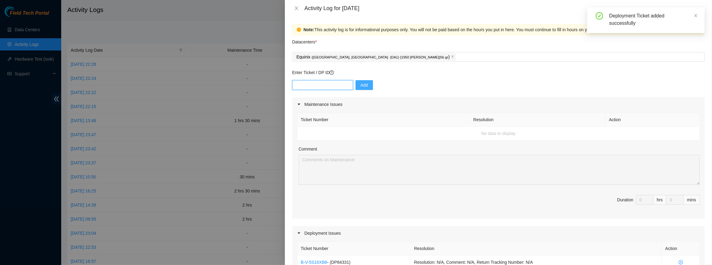
click at [322, 84] on input "text" at bounding box center [322, 85] width 61 height 10
paste input "DP84331"
type input "DP84333"
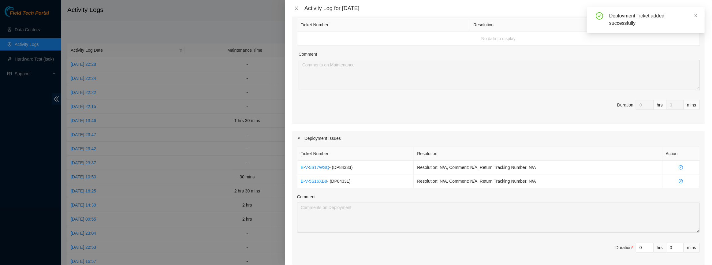
scroll to position [139, 0]
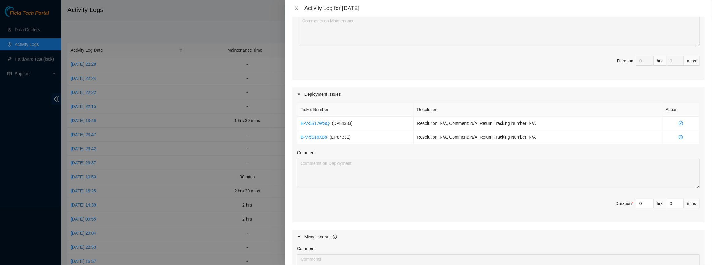
click at [654, 200] on div "hrs" at bounding box center [660, 204] width 13 height 10
type input "1"
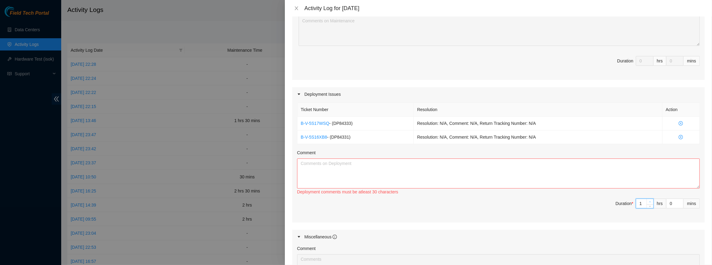
click at [649, 201] on icon "up" at bounding box center [650, 202] width 2 height 2
type input "2"
click at [649, 201] on icon "up" at bounding box center [650, 202] width 2 height 2
type input "3"
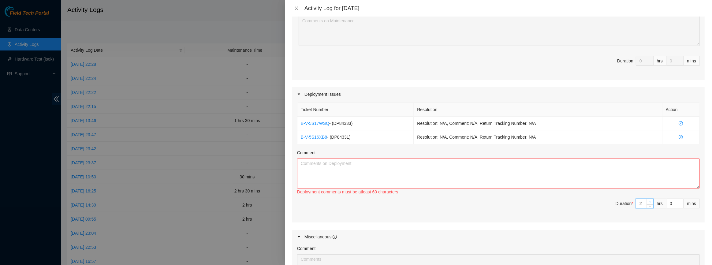
type input "3"
click at [649, 201] on icon "up" at bounding box center [650, 202] width 2 height 2
type input "4"
click at [649, 201] on icon "up" at bounding box center [650, 202] width 2 height 2
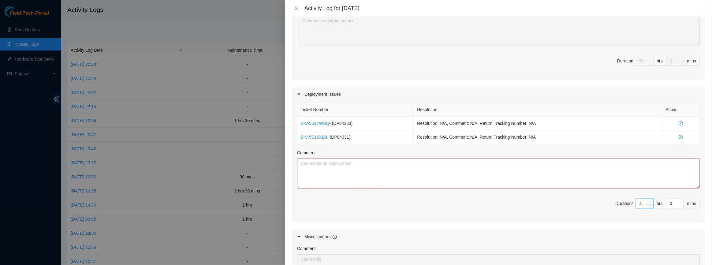
type input "5"
click at [649, 201] on icon "up" at bounding box center [650, 202] width 2 height 2
type input "6"
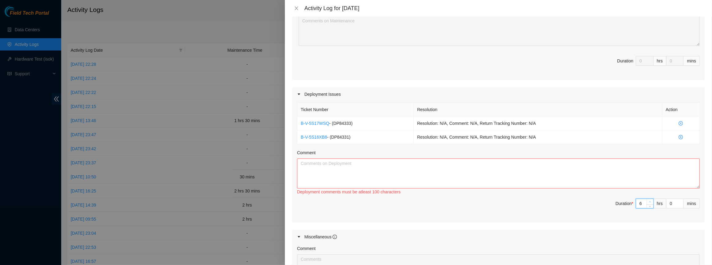
click at [649, 201] on icon "up" at bounding box center [650, 202] width 2 height 2
type input "7"
click at [649, 201] on icon "up" at bounding box center [650, 202] width 2 height 2
type input "8"
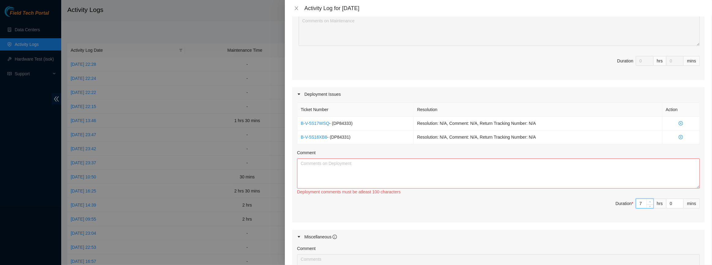
type input "8"
click at [649, 201] on icon "up" at bounding box center [650, 202] width 2 height 2
click at [601, 178] on textarea "Comment" at bounding box center [498, 173] width 403 height 30
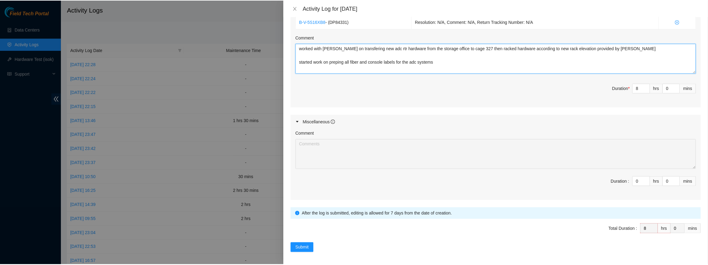
scroll to position [255, 0]
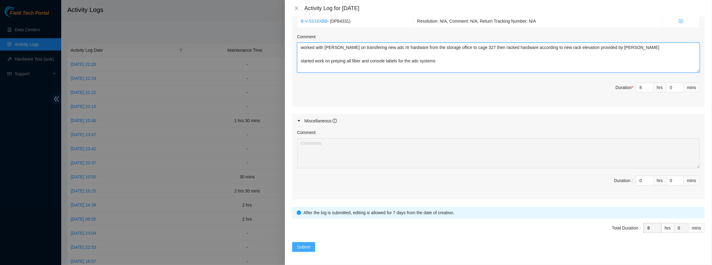
type textarea "worked with [PERSON_NAME] on transfering new adc rtr hardware from the storage …"
click at [308, 247] on span "Submit" at bounding box center [303, 247] width 13 height 7
